Goal: Task Accomplishment & Management: Use online tool/utility

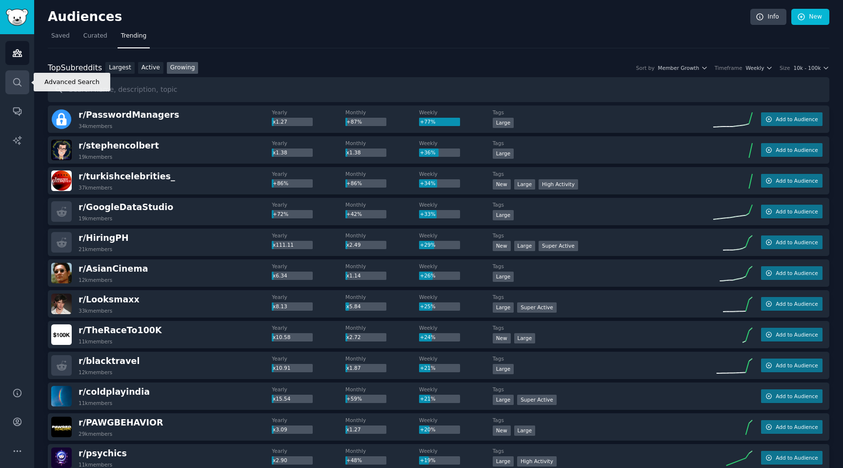
click at [17, 81] on icon "Sidebar" at bounding box center [17, 82] width 10 height 10
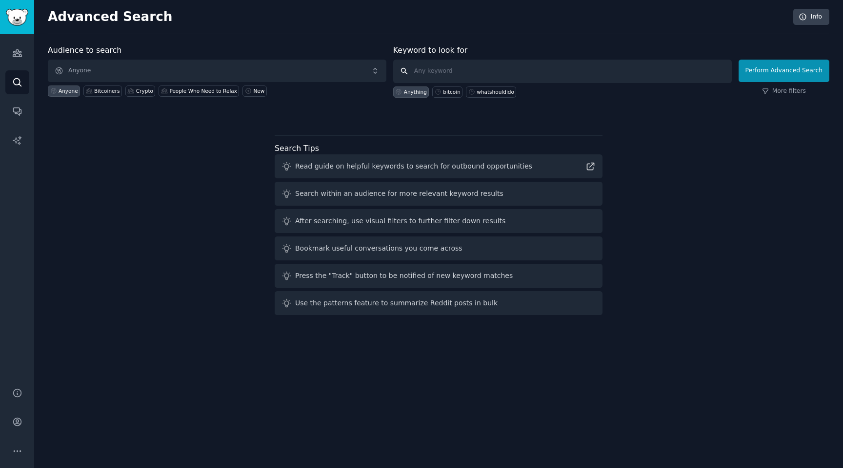
click at [473, 72] on input "text" at bounding box center [562, 71] width 339 height 23
type input "microdose"
click button "Perform Advanced Search" at bounding box center [784, 71] width 91 height 22
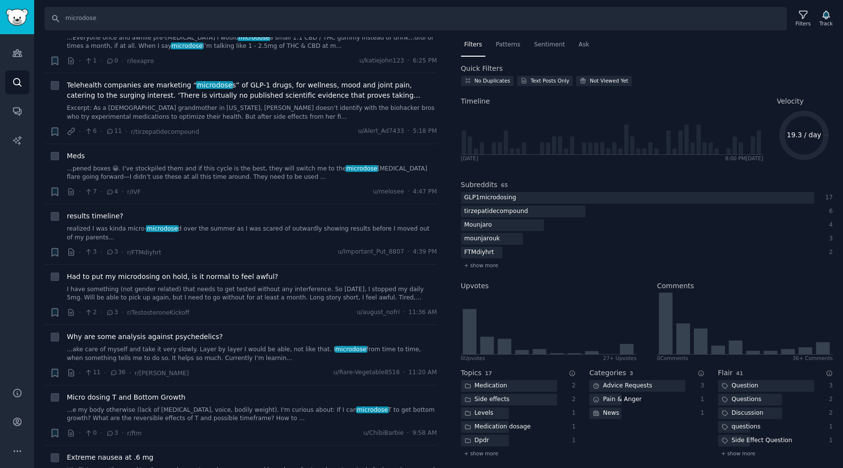
scroll to position [187, 0]
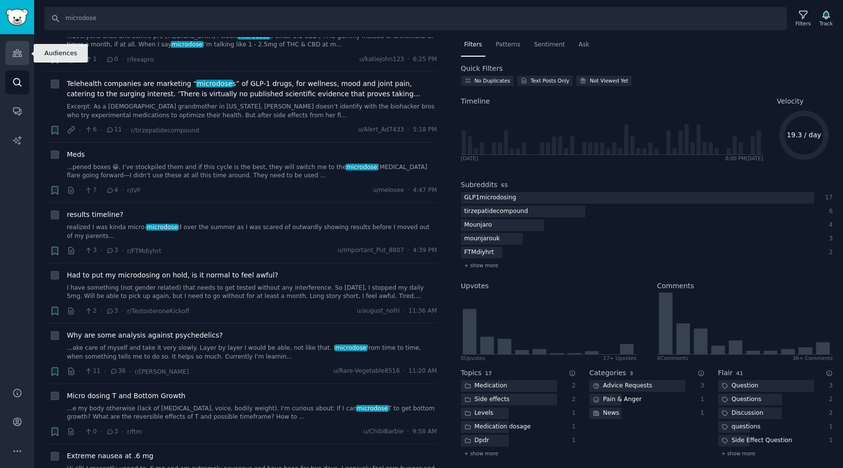
click at [20, 55] on icon "Sidebar" at bounding box center [17, 53] width 10 height 10
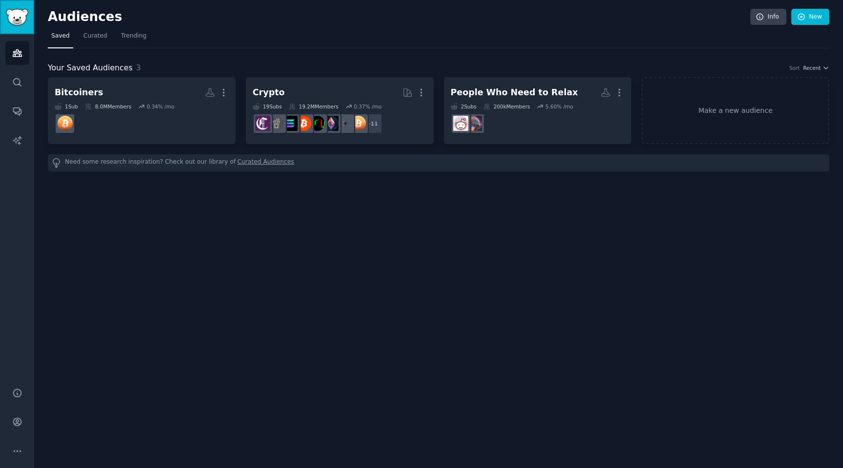
click at [21, 13] on img "Sidebar" at bounding box center [17, 17] width 22 height 17
click at [12, 84] on icon "Sidebar" at bounding box center [17, 82] width 10 height 10
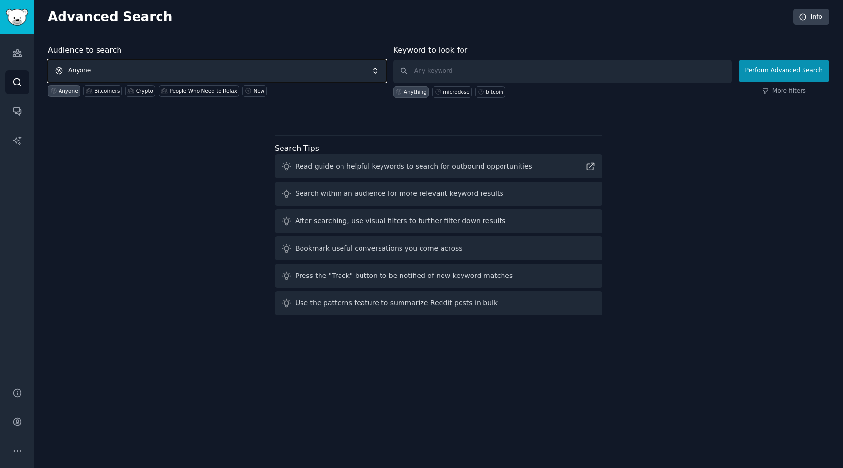
click at [131, 67] on span "Anyone" at bounding box center [217, 71] width 339 height 22
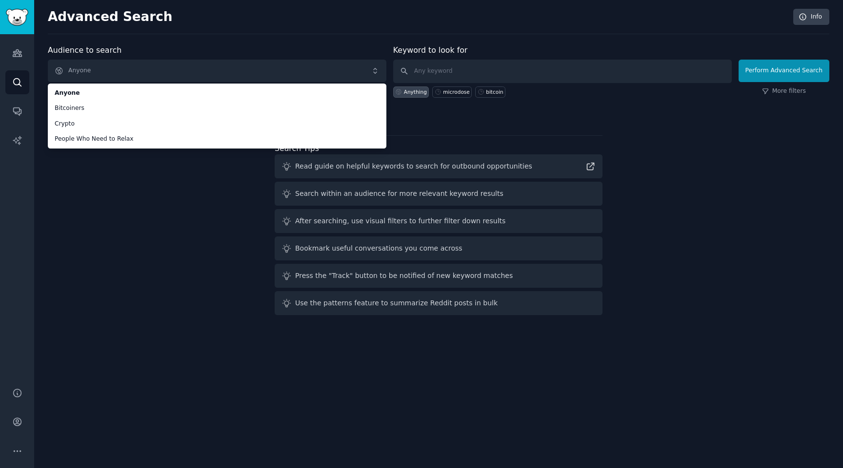
click at [117, 187] on div "Audience to search Anyone Anyone Bitcoiners Crypto People Who Need to Relax Any…" at bounding box center [439, 181] width 782 height 274
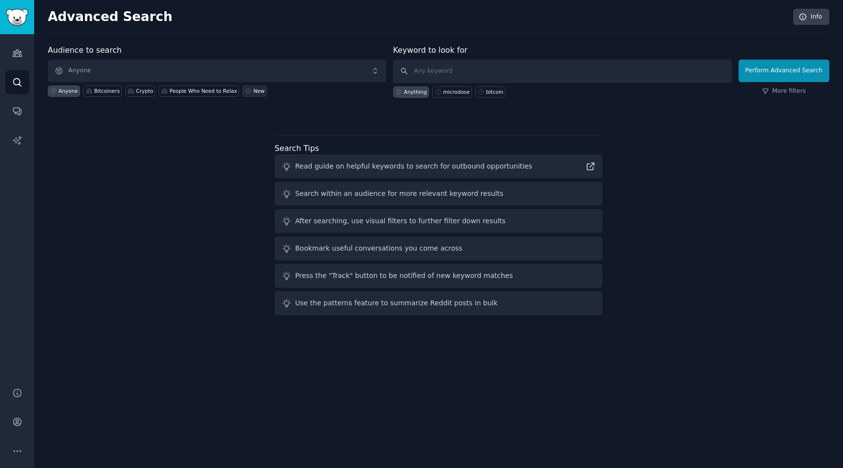
click at [249, 94] on link "New" at bounding box center [255, 90] width 24 height 11
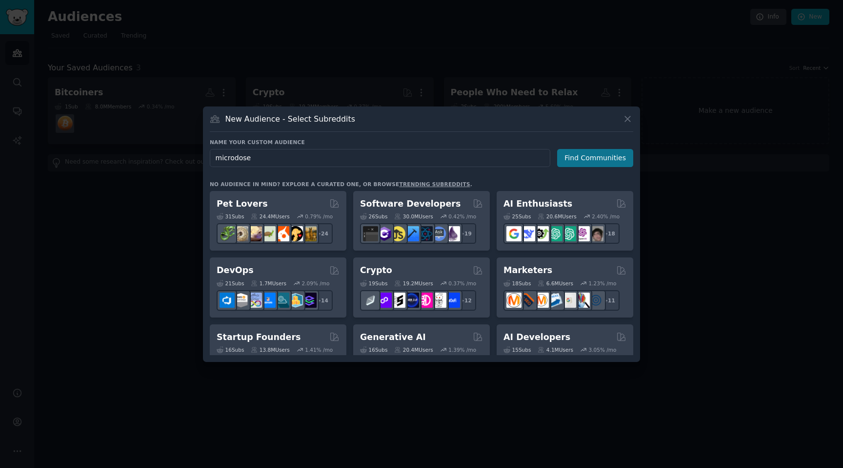
type input "microdose"
click at [602, 152] on button "Find Communities" at bounding box center [595, 158] width 76 height 18
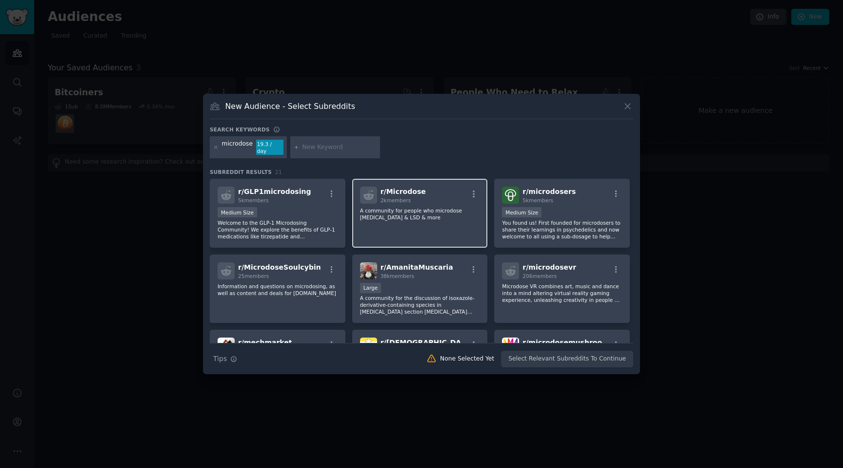
click at [406, 211] on p "A community for people who microdose psilocybin & LSD & more" at bounding box center [420, 214] width 120 height 14
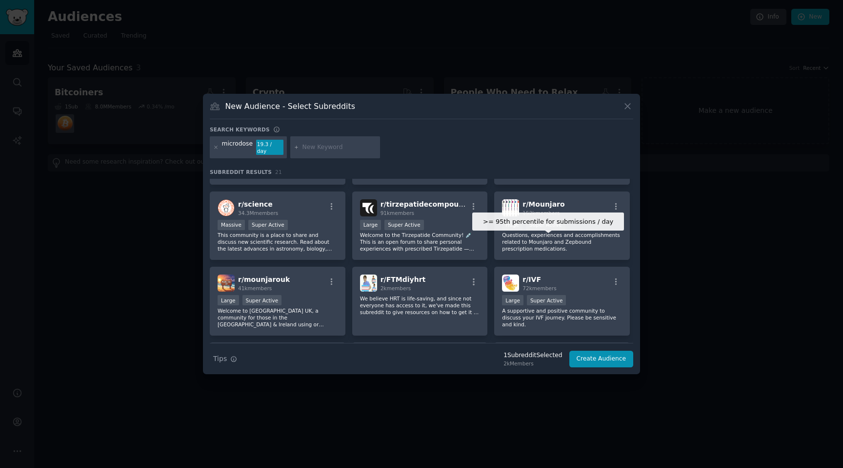
scroll to position [214, 0]
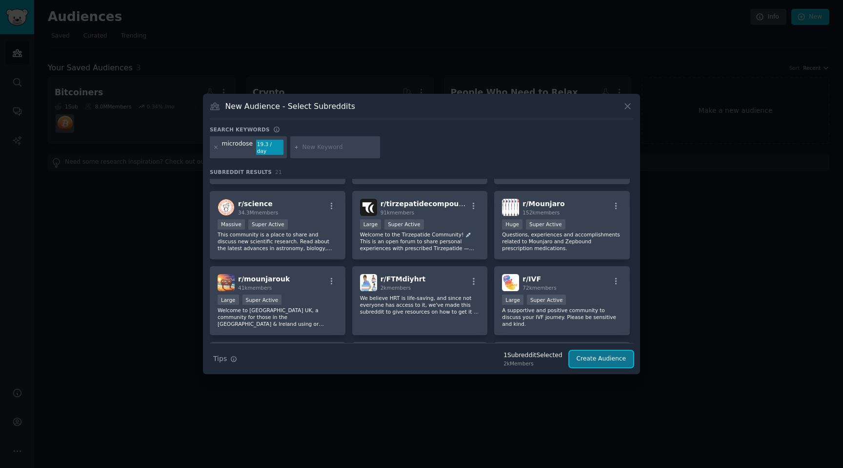
click at [596, 353] on button "Create Audience" at bounding box center [602, 358] width 64 height 17
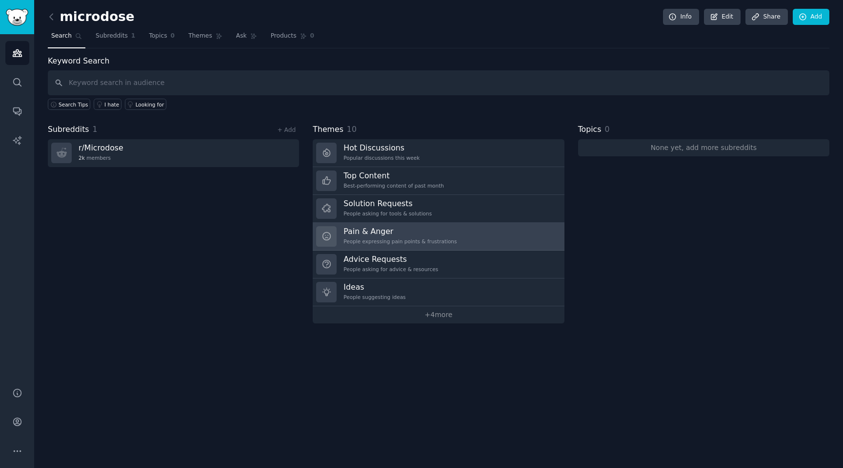
click at [406, 233] on h3 "Pain & Anger" at bounding box center [400, 231] width 113 height 10
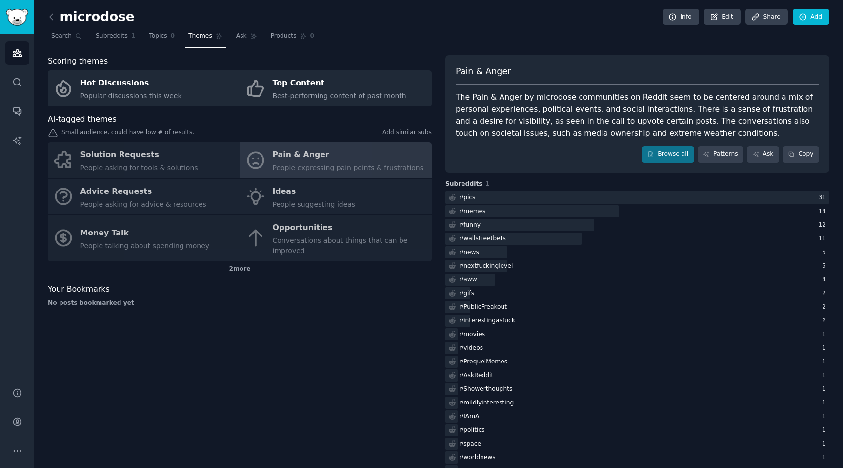
click at [132, 156] on div "Solution Requests People asking for tools & solutions Pain & Anger People expre…" at bounding box center [240, 201] width 384 height 119
click at [137, 155] on div "Solution Requests People asking for tools & solutions Pain & Anger People expre…" at bounding box center [240, 201] width 384 height 119
click at [156, 154] on div "Solution Requests People asking for tools & solutions Pain & Anger People expre…" at bounding box center [240, 201] width 384 height 119
click at [286, 196] on div "Solution Requests People asking for tools & solutions Pain & Anger People expre…" at bounding box center [240, 201] width 384 height 119
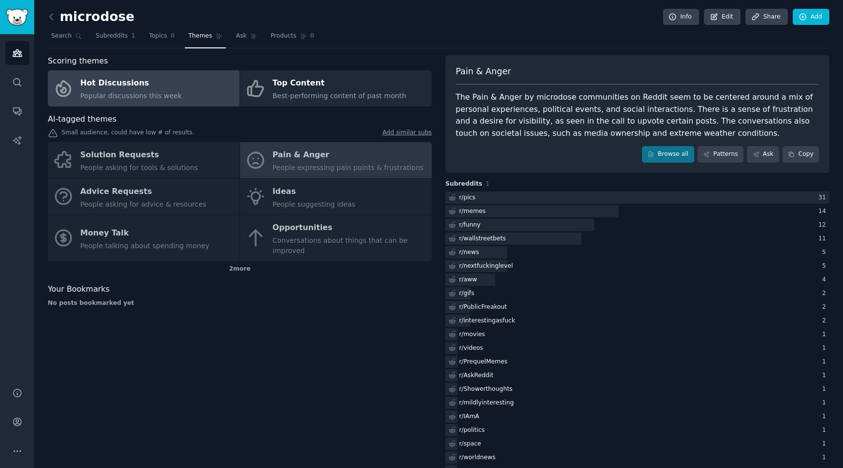
click at [163, 92] on span "Popular discussions this week" at bounding box center [132, 96] width 102 height 8
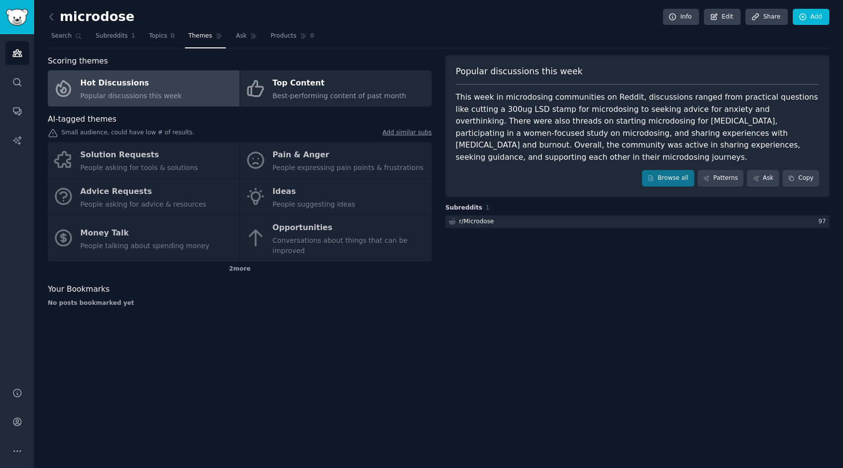
click at [136, 157] on div "Solution Requests People asking for tools & solutions Pain & Anger People expre…" at bounding box center [240, 201] width 384 height 119
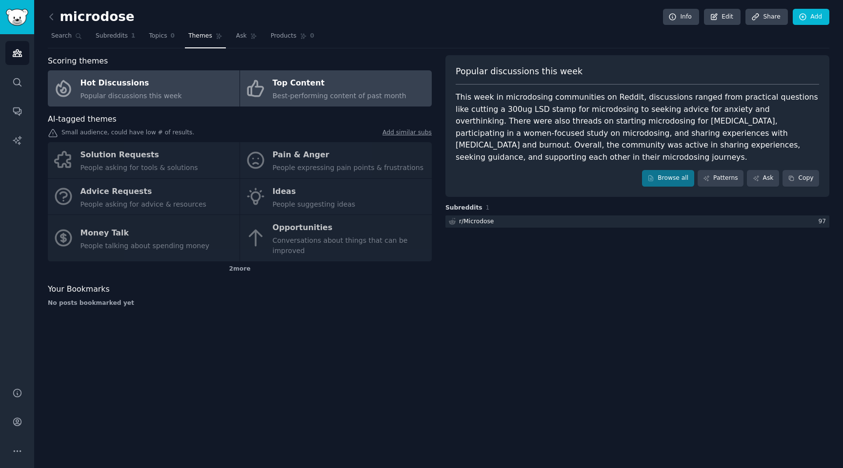
click at [293, 81] on div "Top Content" at bounding box center [340, 84] width 134 height 16
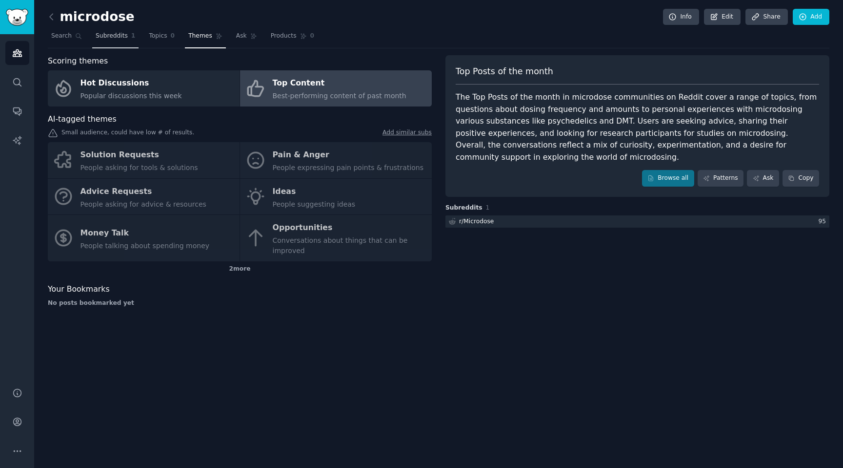
click at [115, 34] on span "Subreddits" at bounding box center [112, 36] width 32 height 9
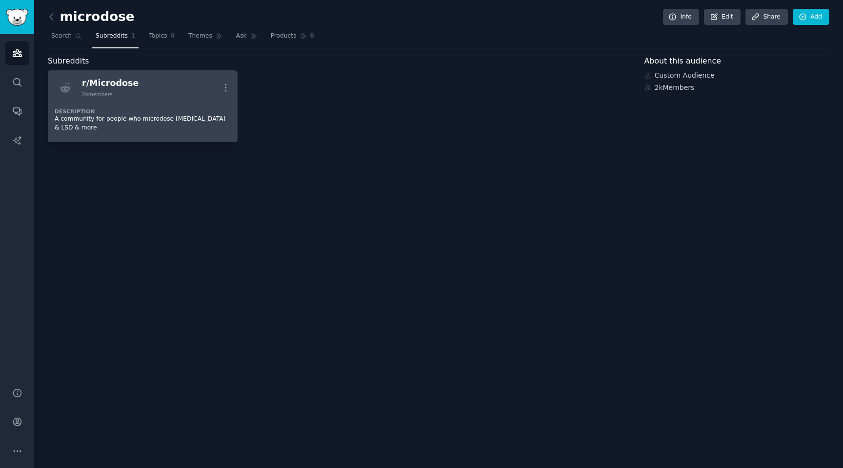
click at [166, 99] on div "Description A community for people who microdose psilocybin & LSD & more" at bounding box center [143, 117] width 176 height 38
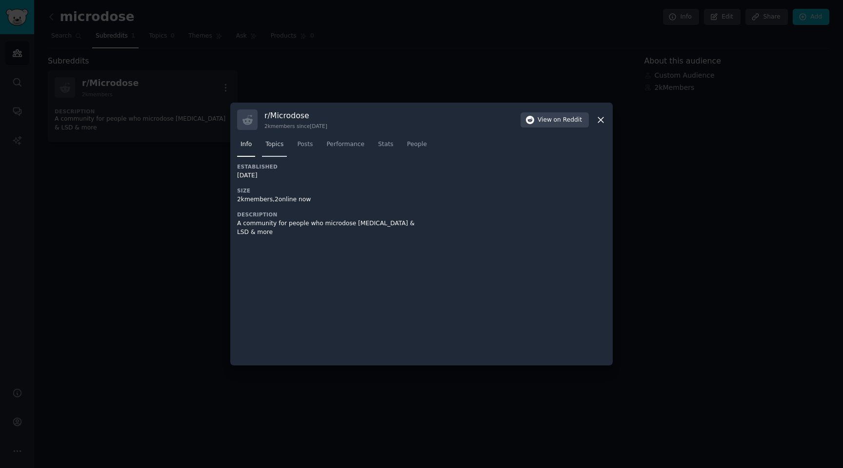
click at [278, 145] on span "Topics" at bounding box center [275, 144] width 18 height 9
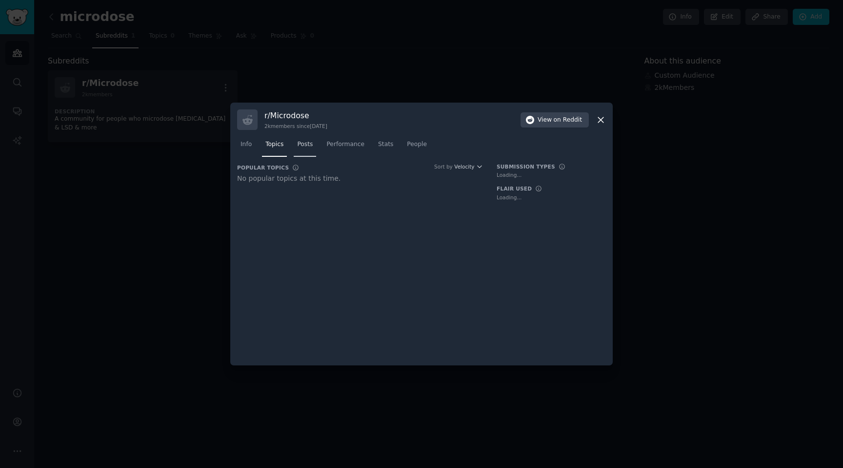
click at [305, 144] on span "Posts" at bounding box center [305, 144] width 16 height 9
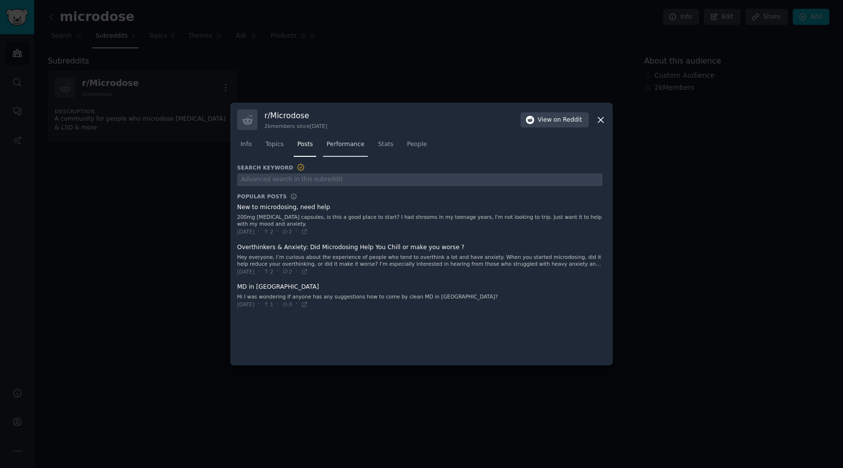
click at [346, 144] on span "Performance" at bounding box center [346, 144] width 38 height 9
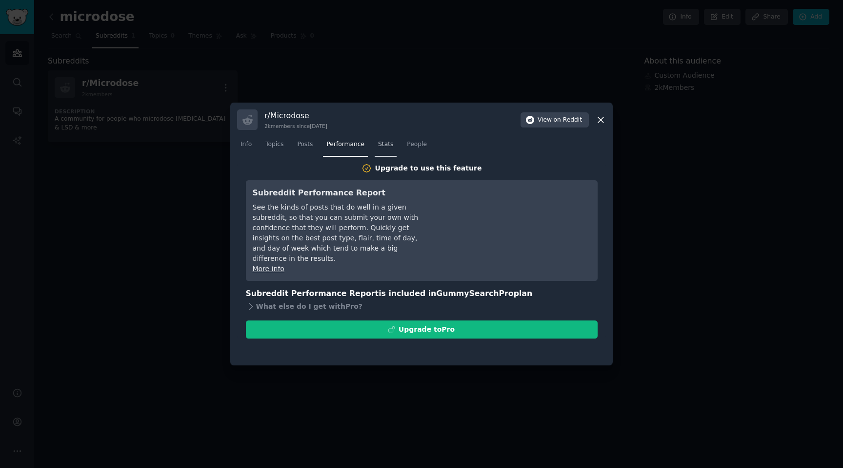
click at [393, 141] on link "Stats" at bounding box center [386, 147] width 22 height 20
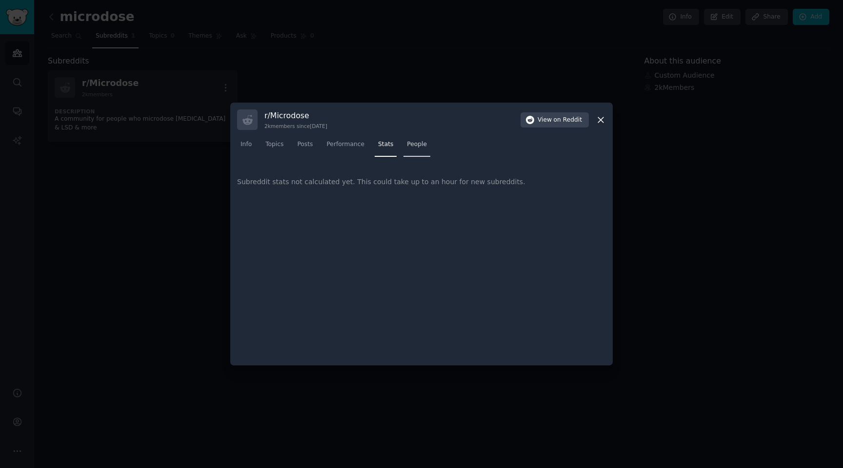
click at [414, 146] on span "People" at bounding box center [417, 144] width 20 height 9
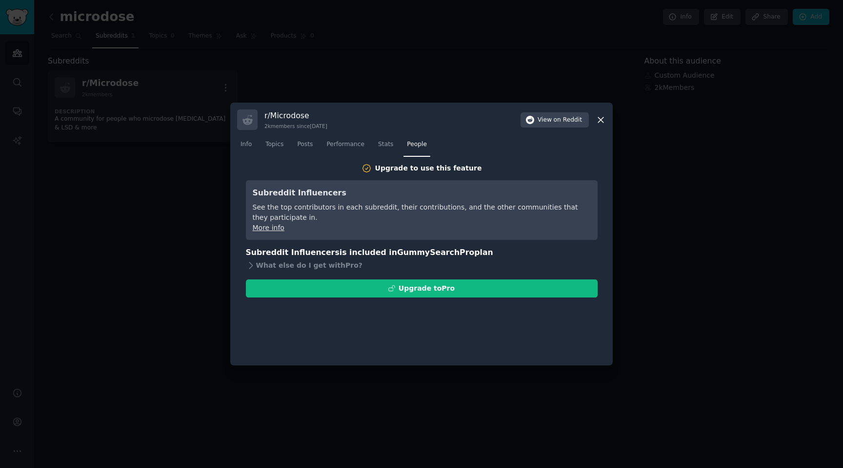
click at [602, 118] on icon at bounding box center [600, 119] width 5 height 5
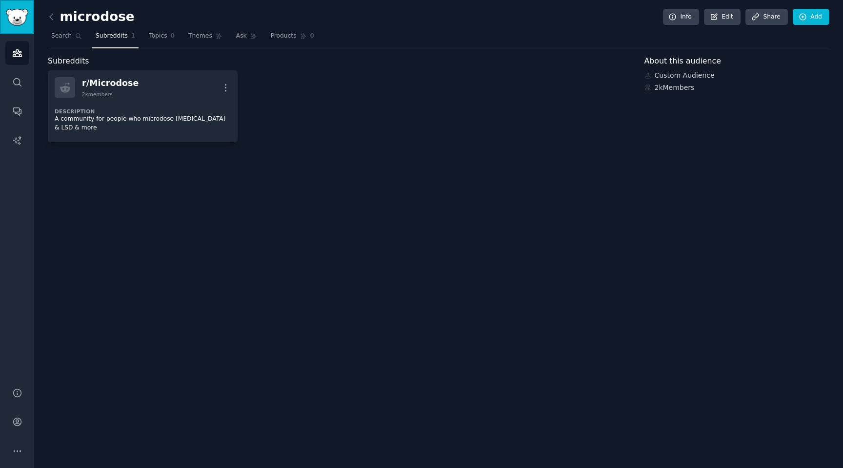
click at [22, 14] on img "Sidebar" at bounding box center [17, 17] width 22 height 17
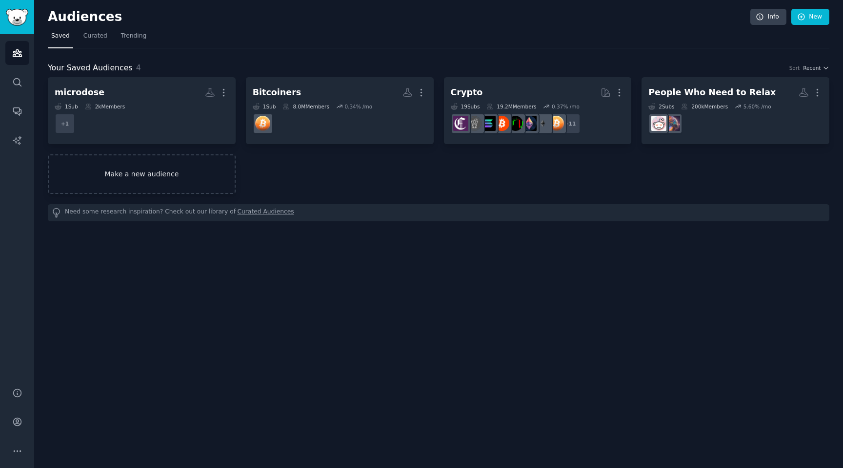
click at [181, 174] on link "Make a new audience" at bounding box center [142, 174] width 188 height 40
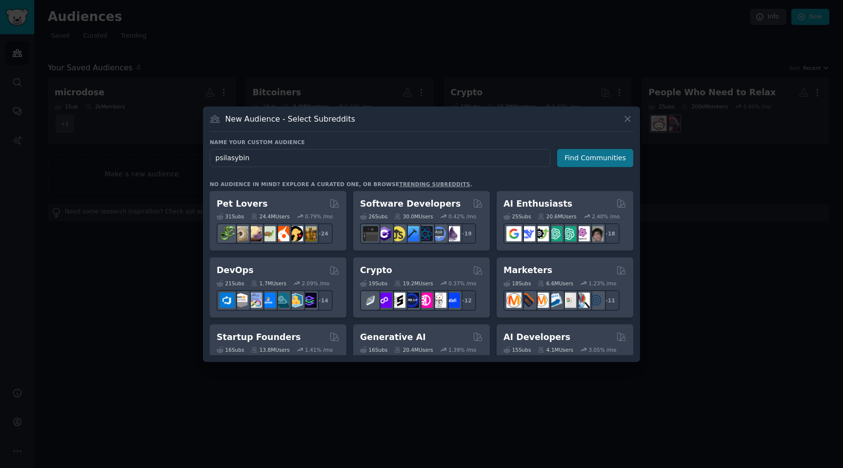
type input "psilasybin"
click at [598, 159] on button "Find Communities" at bounding box center [595, 158] width 76 height 18
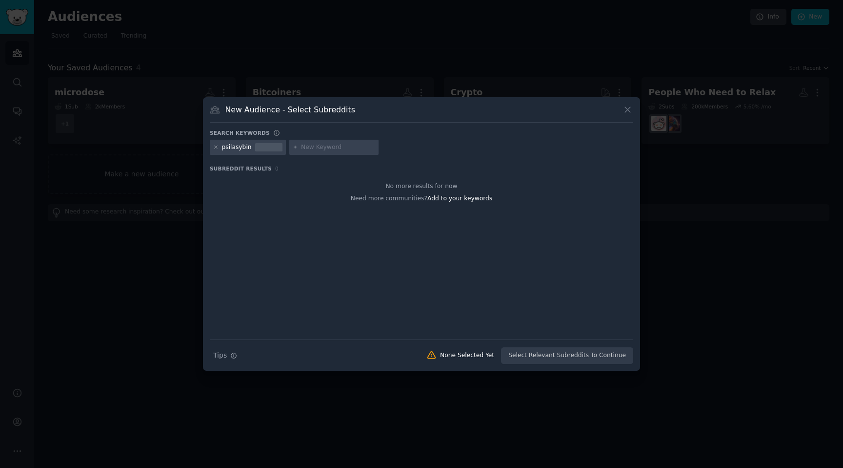
click at [218, 145] on icon at bounding box center [215, 146] width 5 height 5
click at [625, 107] on icon at bounding box center [628, 109] width 10 height 10
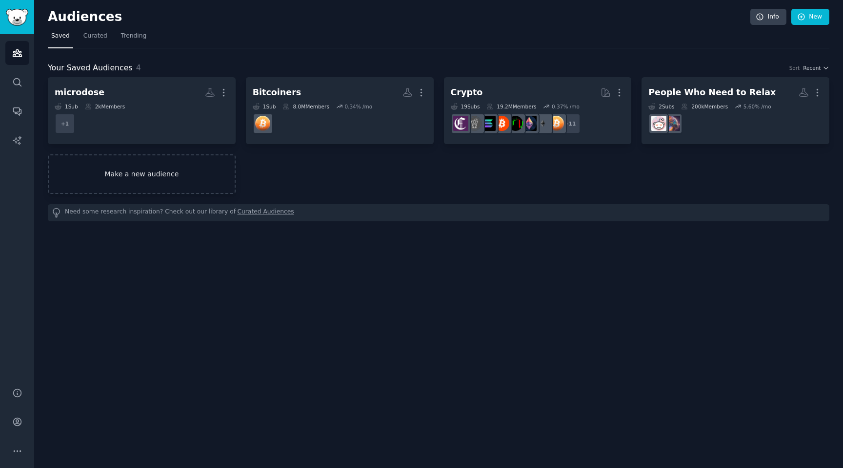
click at [131, 178] on link "Make a new audience" at bounding box center [142, 174] width 188 height 40
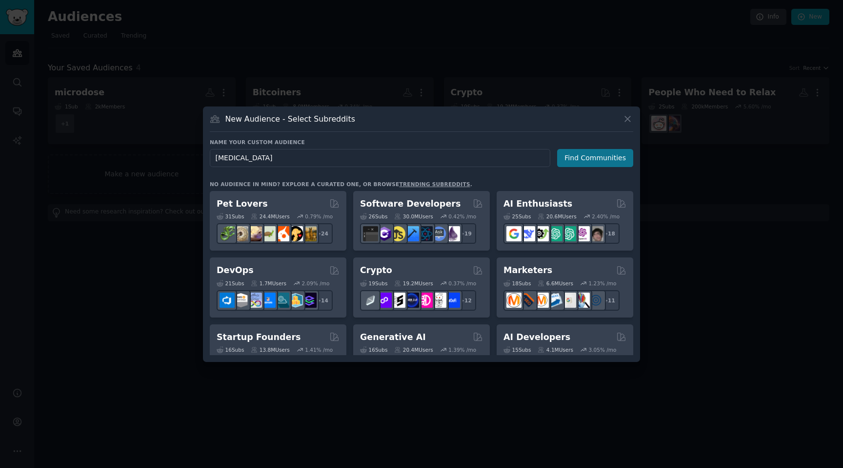
type input "psilocybin"
click at [594, 159] on button "Find Communities" at bounding box center [595, 158] width 76 height 18
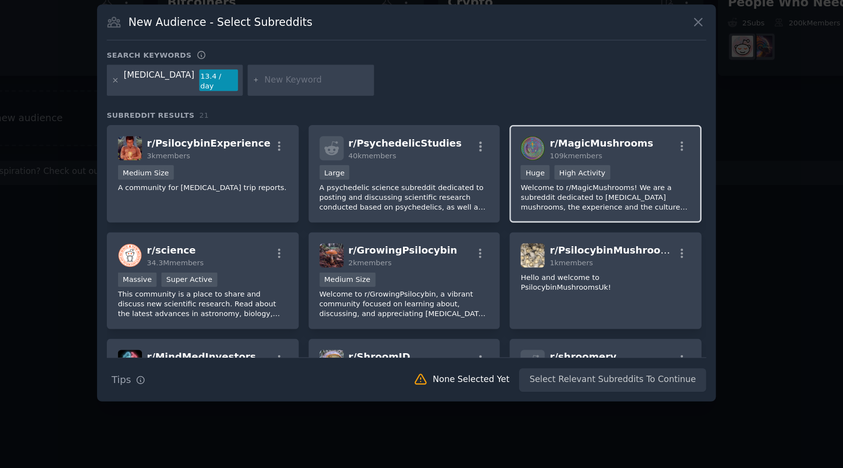
click at [586, 220] on p "Welcome to r/MagicMushrooms! We are a subreddit dedicated to psilocybin mushroo…" at bounding box center [562, 229] width 120 height 20
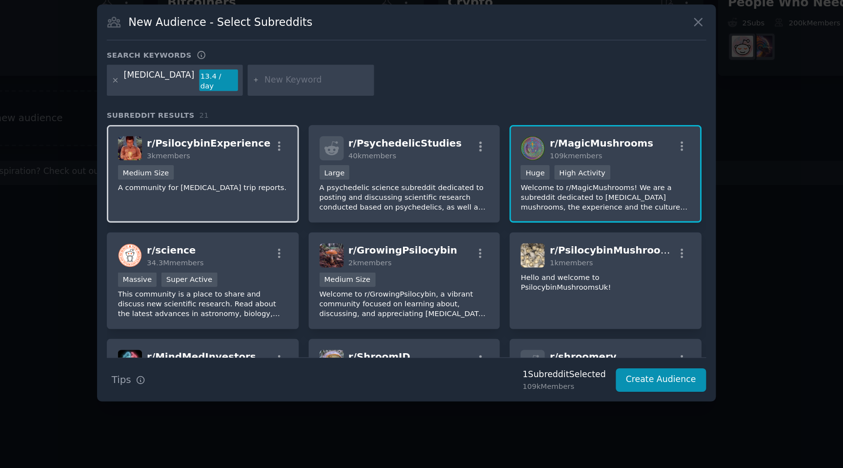
click at [289, 207] on div "Medium Size" at bounding box center [278, 213] width 120 height 12
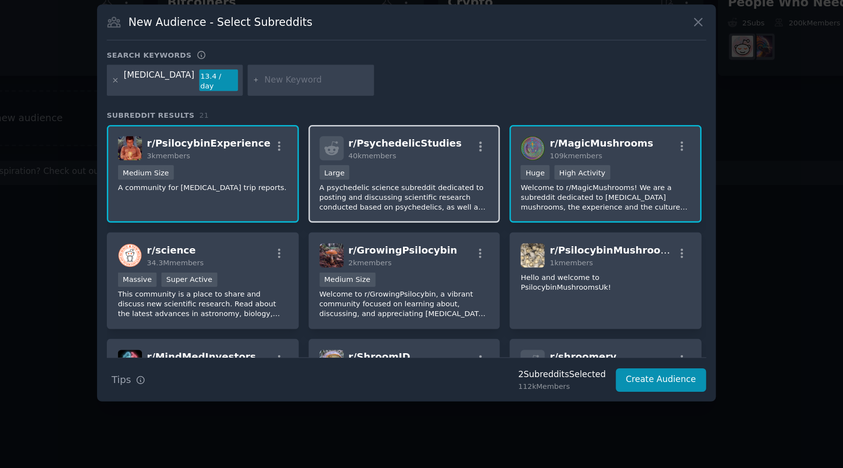
click at [443, 221] on p "A psychedelic science subreddit dedicated to posting and discussing scientific …" at bounding box center [420, 229] width 120 height 20
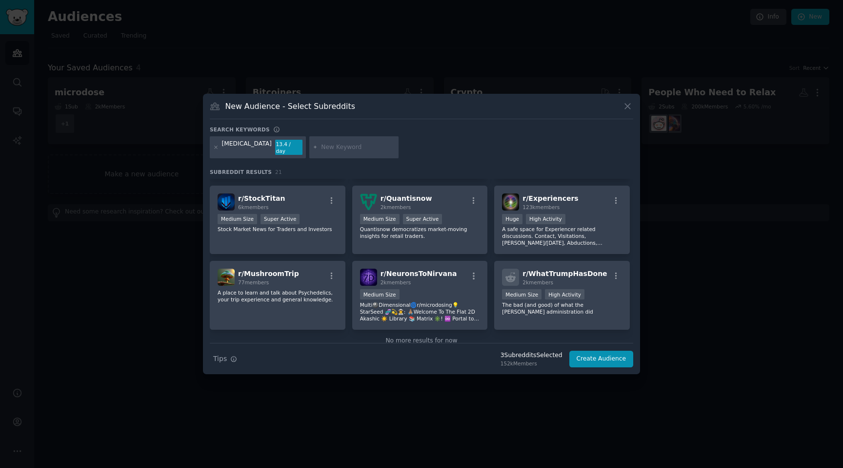
scroll to position [391, 0]
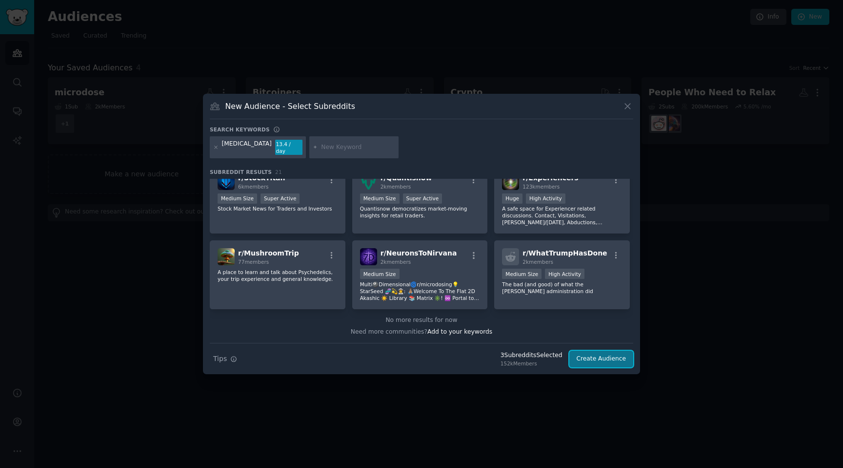
click at [609, 353] on button "Create Audience" at bounding box center [602, 358] width 64 height 17
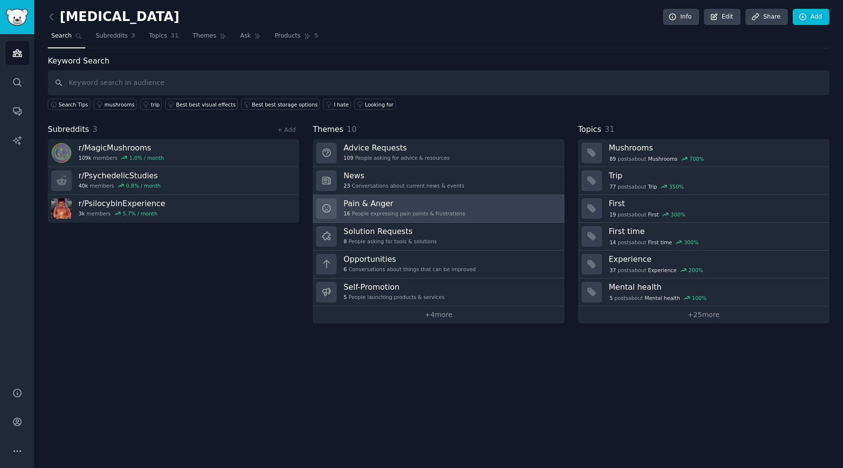
click at [426, 210] on div "16 People expressing pain points & frustrations" at bounding box center [405, 213] width 122 height 7
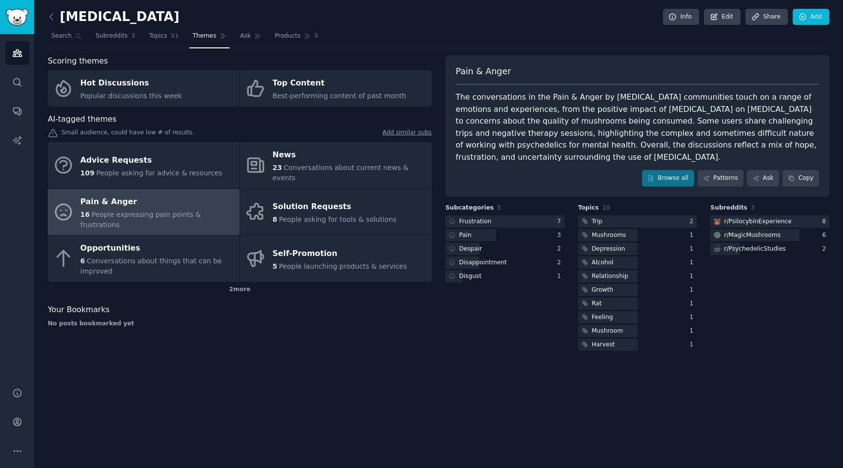
click at [661, 131] on div "The conversations in the Pain & Anger by psilocybin communities touch on a rang…" at bounding box center [638, 127] width 364 height 72
click at [723, 178] on link "Patterns" at bounding box center [721, 178] width 46 height 17
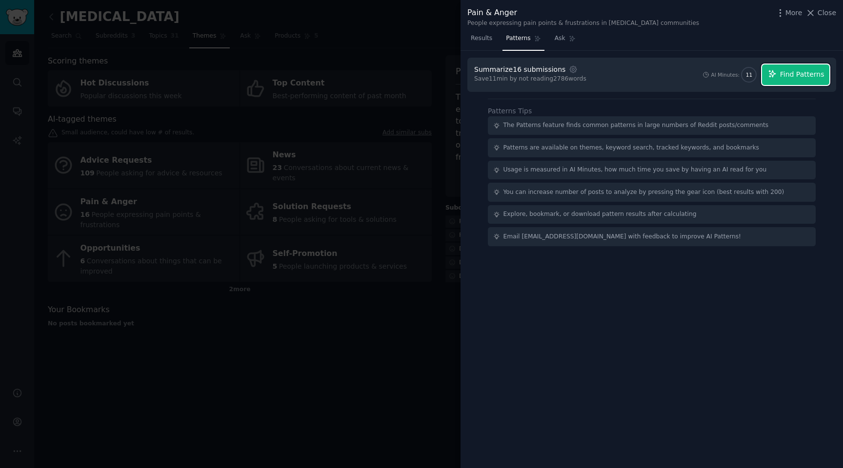
click at [811, 69] on span "Find Patterns" at bounding box center [802, 74] width 44 height 10
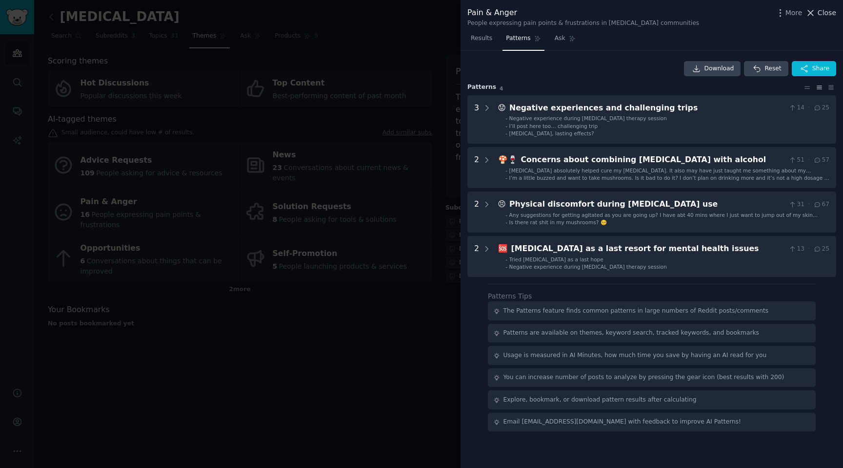
click at [829, 14] on span "Close" at bounding box center [827, 13] width 19 height 10
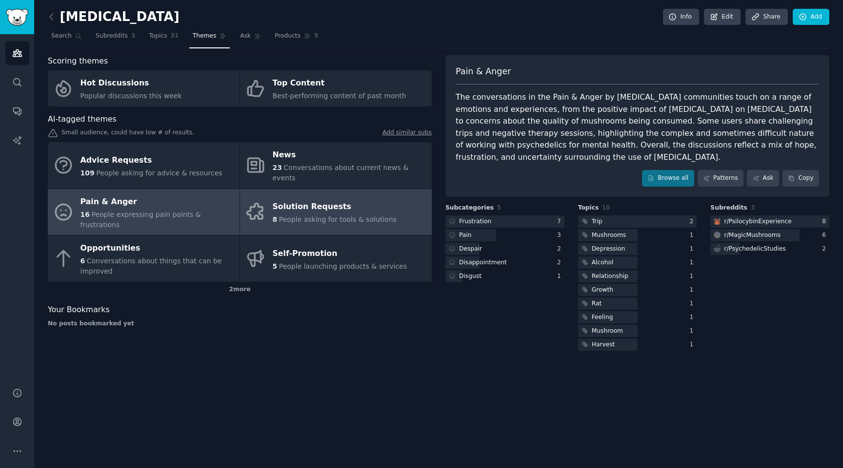
click at [316, 199] on div "Solution Requests" at bounding box center [335, 207] width 124 height 16
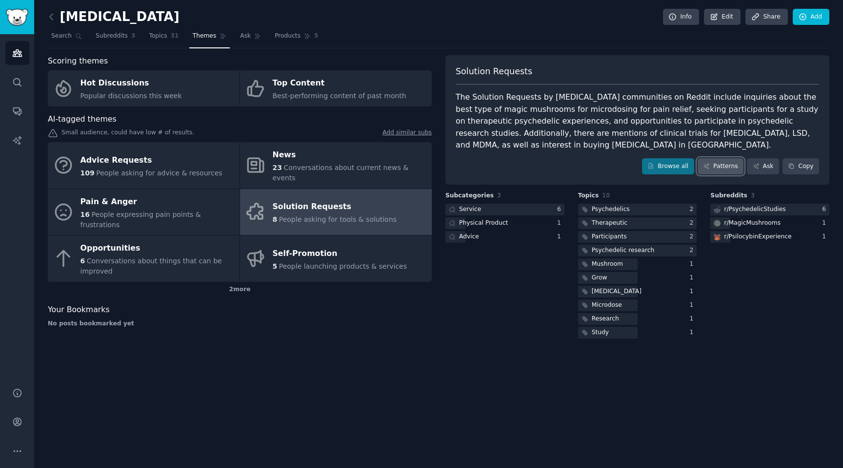
click at [726, 164] on link "Patterns" at bounding box center [721, 166] width 46 height 17
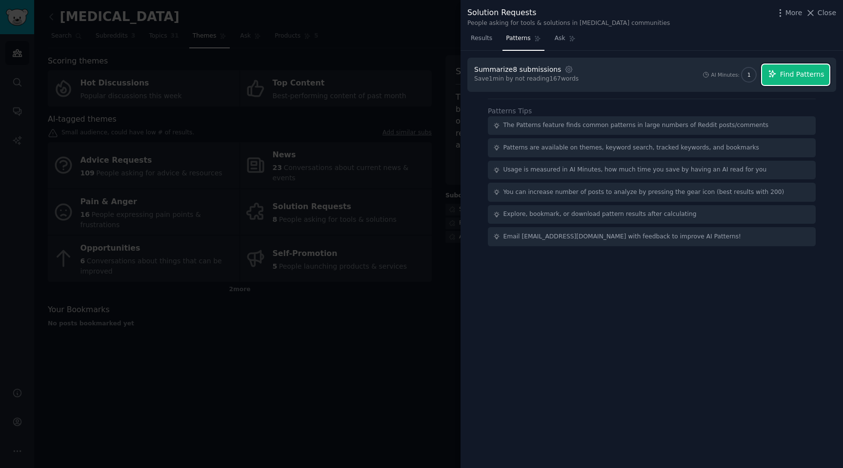
click at [802, 76] on span "Find Patterns" at bounding box center [802, 74] width 44 height 10
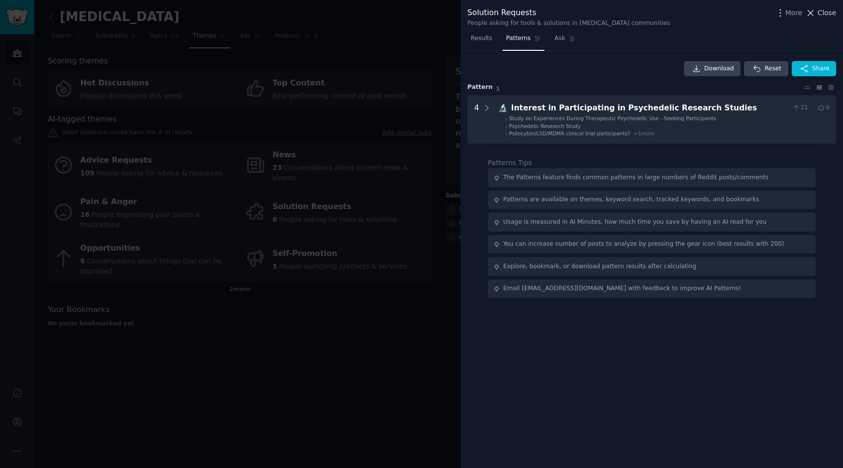
click at [826, 12] on span "Close" at bounding box center [827, 13] width 19 height 10
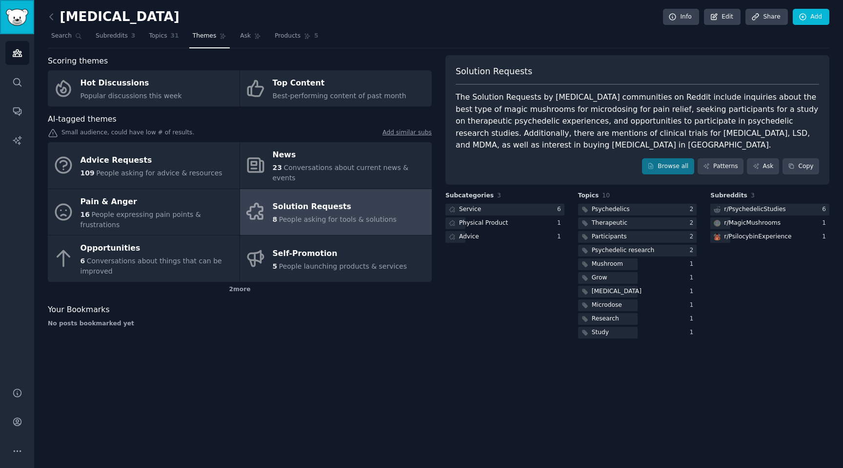
click at [25, 14] on img "Sidebar" at bounding box center [17, 17] width 22 height 17
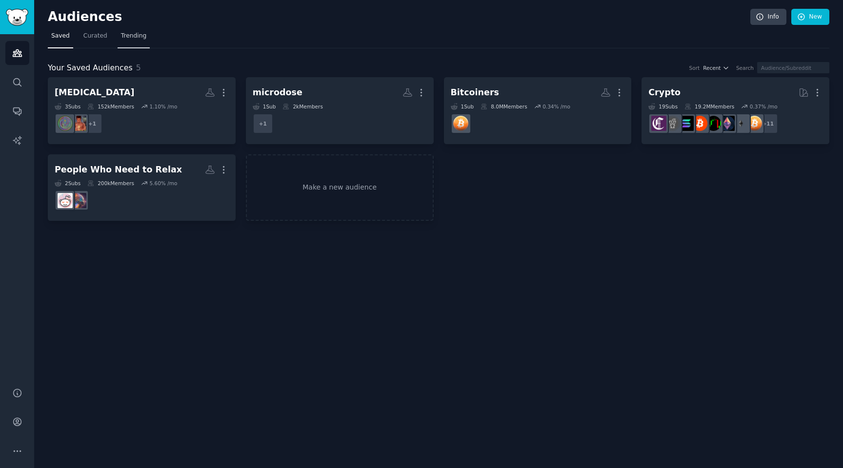
click at [129, 36] on span "Trending" at bounding box center [133, 36] width 25 height 9
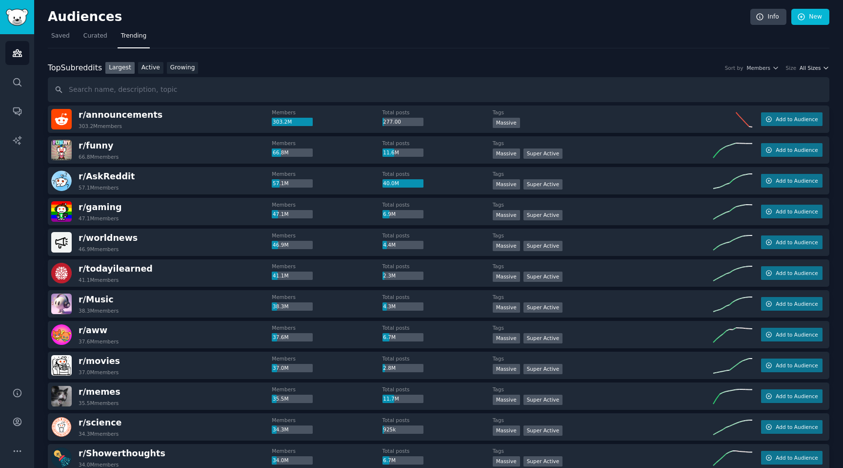
click at [815, 66] on span "All Sizes" at bounding box center [810, 67] width 21 height 7
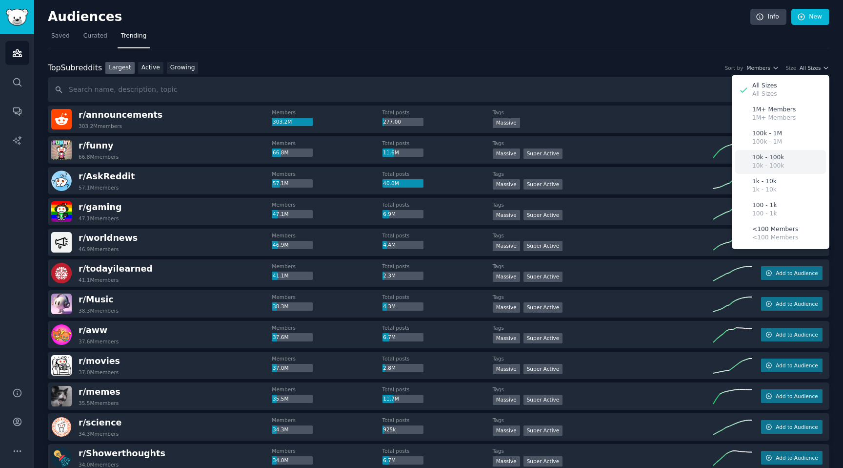
click at [785, 156] on div "10k - 100k 10k - 100k" at bounding box center [781, 162] width 91 height 24
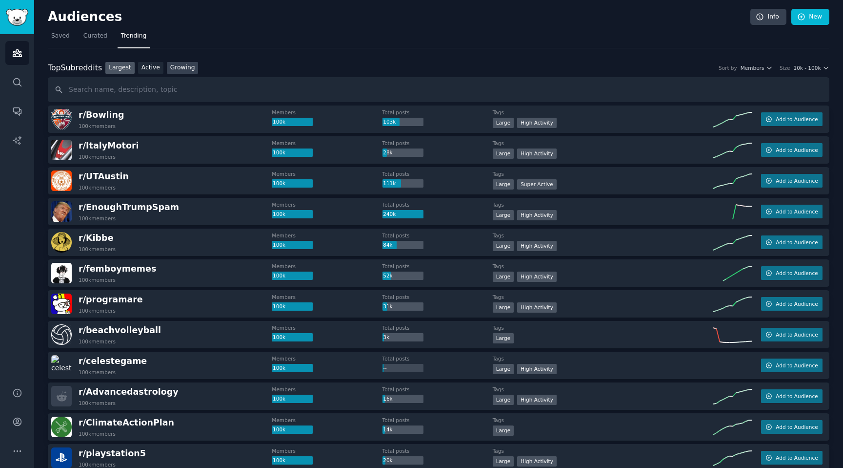
click at [185, 69] on link "Growing" at bounding box center [183, 68] width 32 height 12
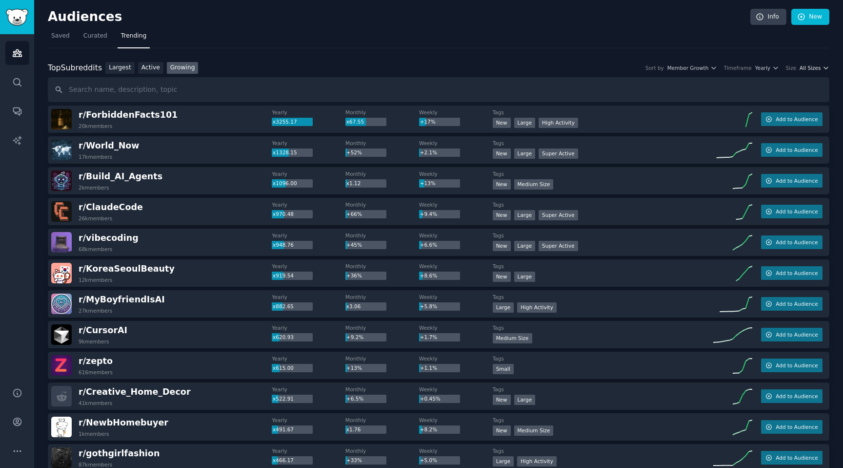
click at [824, 67] on icon "button" at bounding box center [826, 67] width 7 height 7
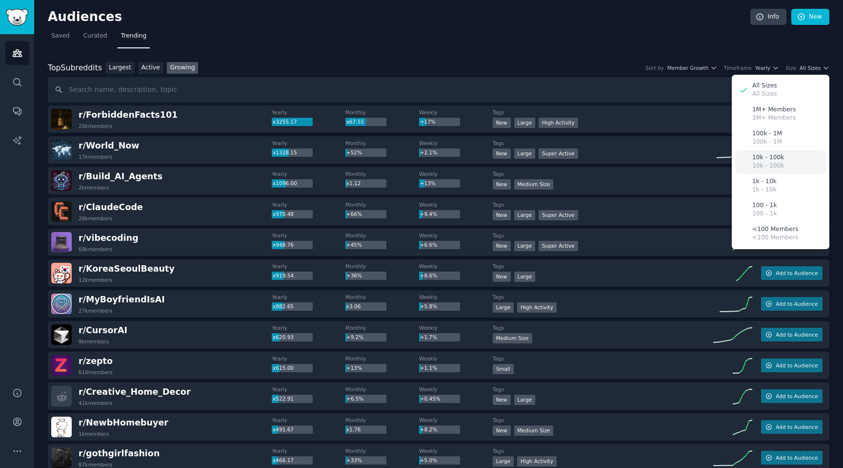
click at [778, 155] on p "10k - 100k" at bounding box center [769, 157] width 32 height 9
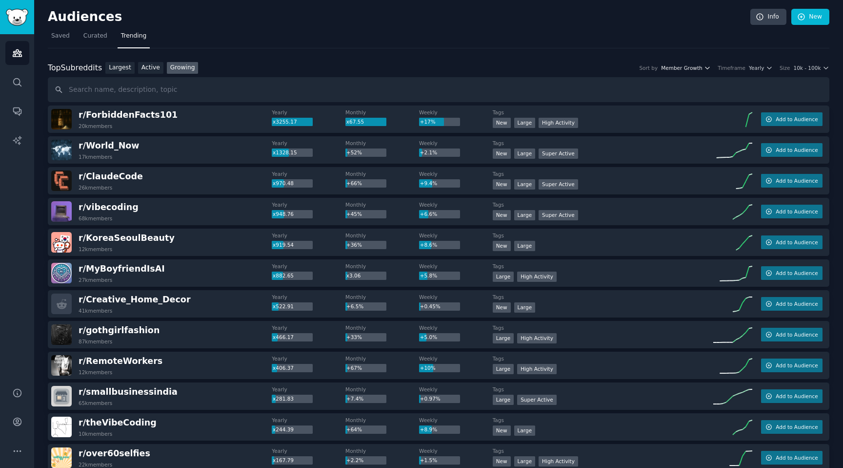
click at [688, 70] on span "Member Growth" at bounding box center [681, 67] width 41 height 7
click at [667, 84] on p "Member Growth" at bounding box center [658, 86] width 48 height 9
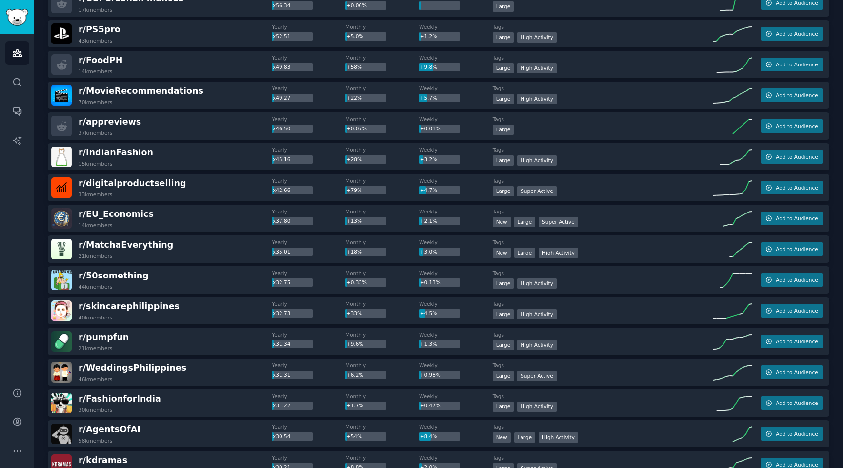
scroll to position [1238, 0]
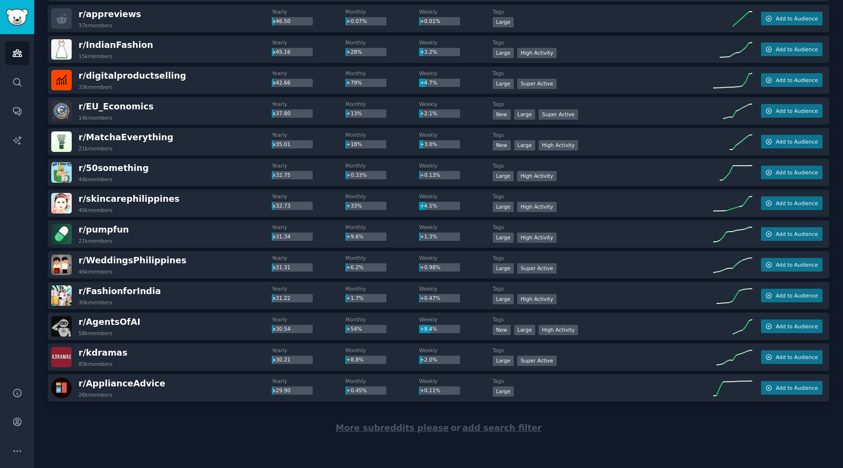
click at [387, 433] on div "More subreddits please or add search filter" at bounding box center [439, 427] width 782 height 53
click at [388, 428] on span "More subreddits please" at bounding box center [392, 428] width 113 height 10
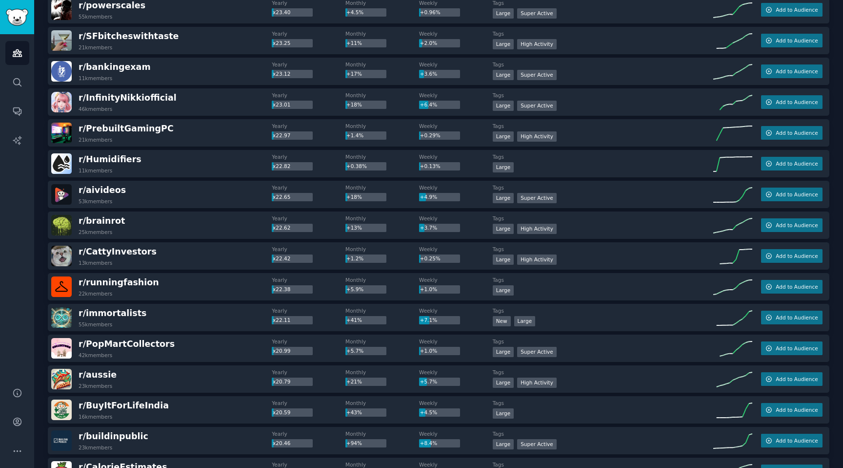
scroll to position [1866, 0]
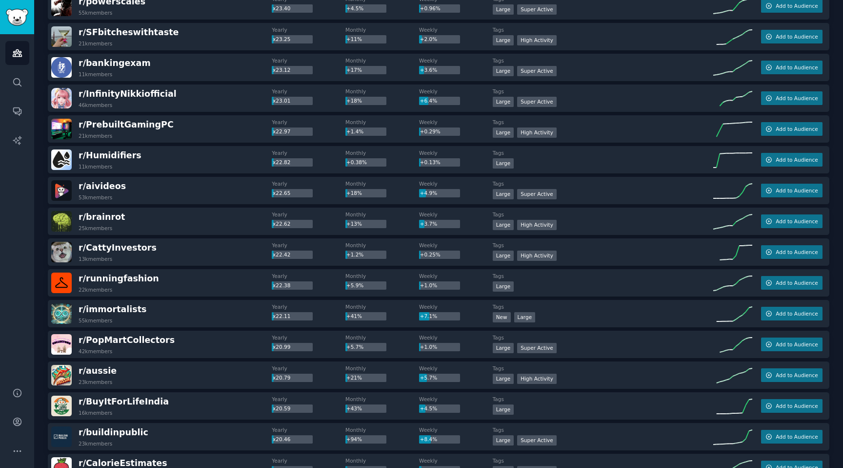
click at [174, 135] on div "r/ PrebuiltGamingPC 21k members" at bounding box center [161, 129] width 221 height 20
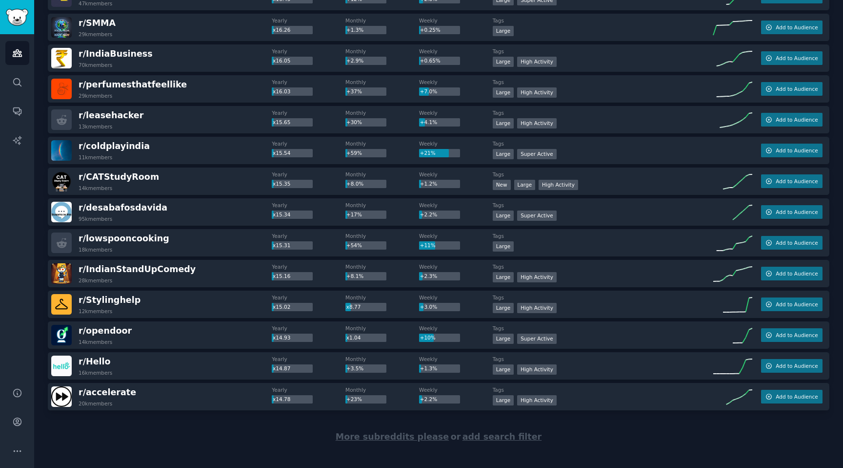
scroll to position [2767, 0]
